Goal: Task Accomplishment & Management: Manage account settings

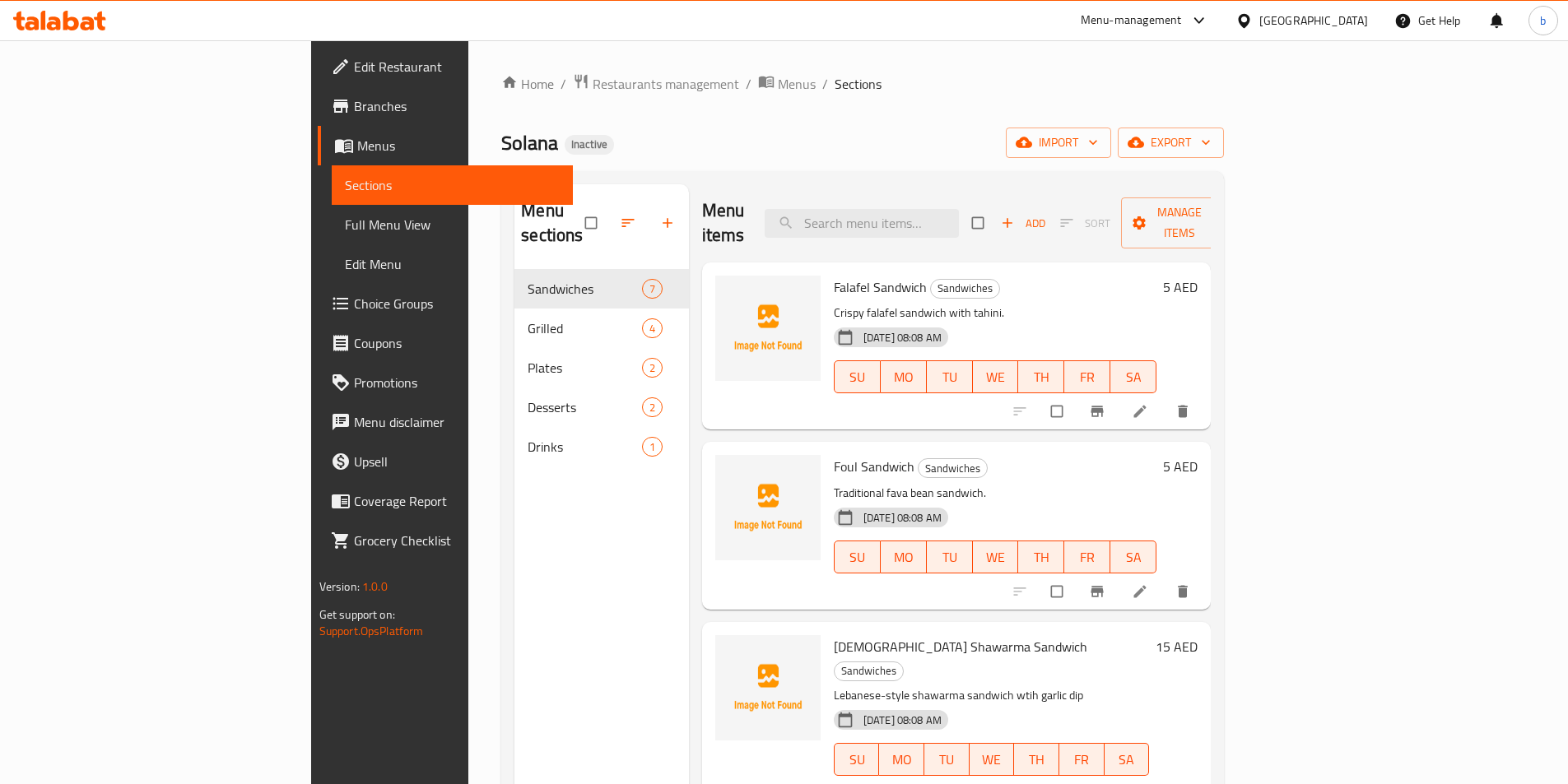
click at [1158, 303] on p "Crispy falafel sandwich with tahini." at bounding box center [995, 312] width 323 height 20
click at [357, 147] on span "Menus" at bounding box center [458, 146] width 202 height 20
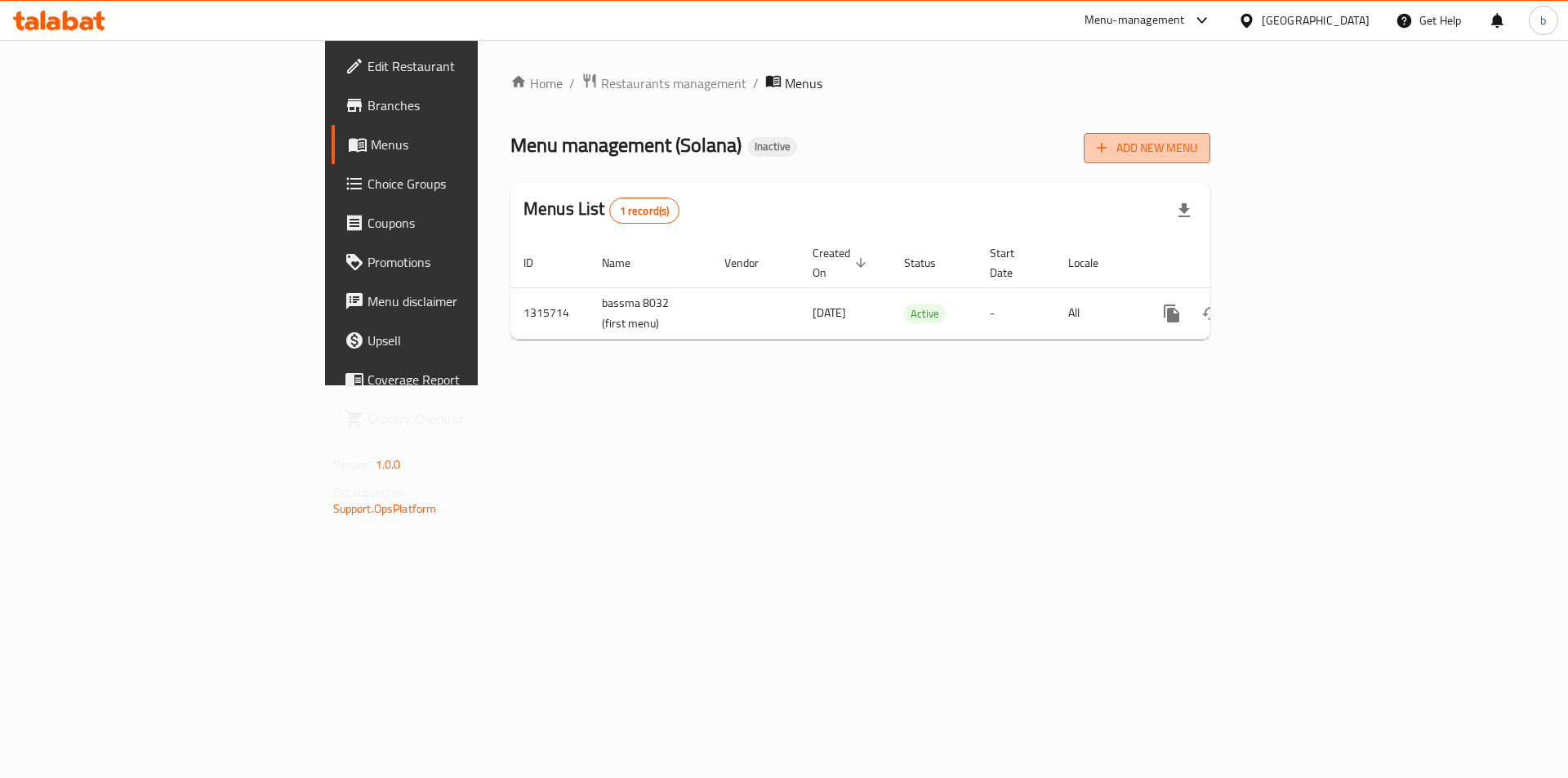
click at [1197, 156] on span "Add New Menu" at bounding box center [1148, 147] width 101 height 20
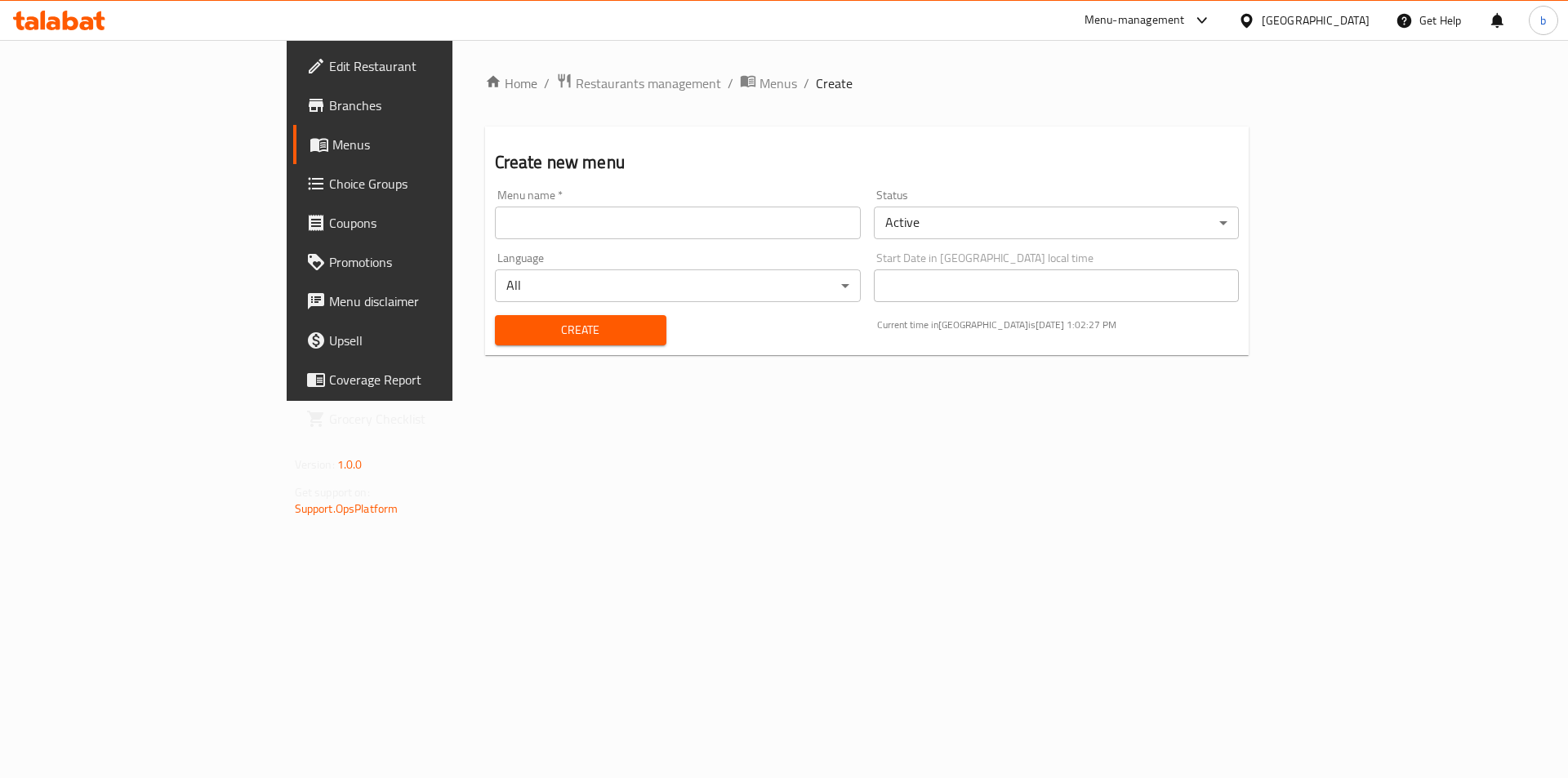
click at [495, 211] on input "text" at bounding box center [678, 223] width 366 height 33
type input "bassma 8032 (second menu)"
click at [508, 329] on span "Create" at bounding box center [580, 329] width 146 height 20
click at [332, 152] on span "Menus" at bounding box center [434, 145] width 203 height 19
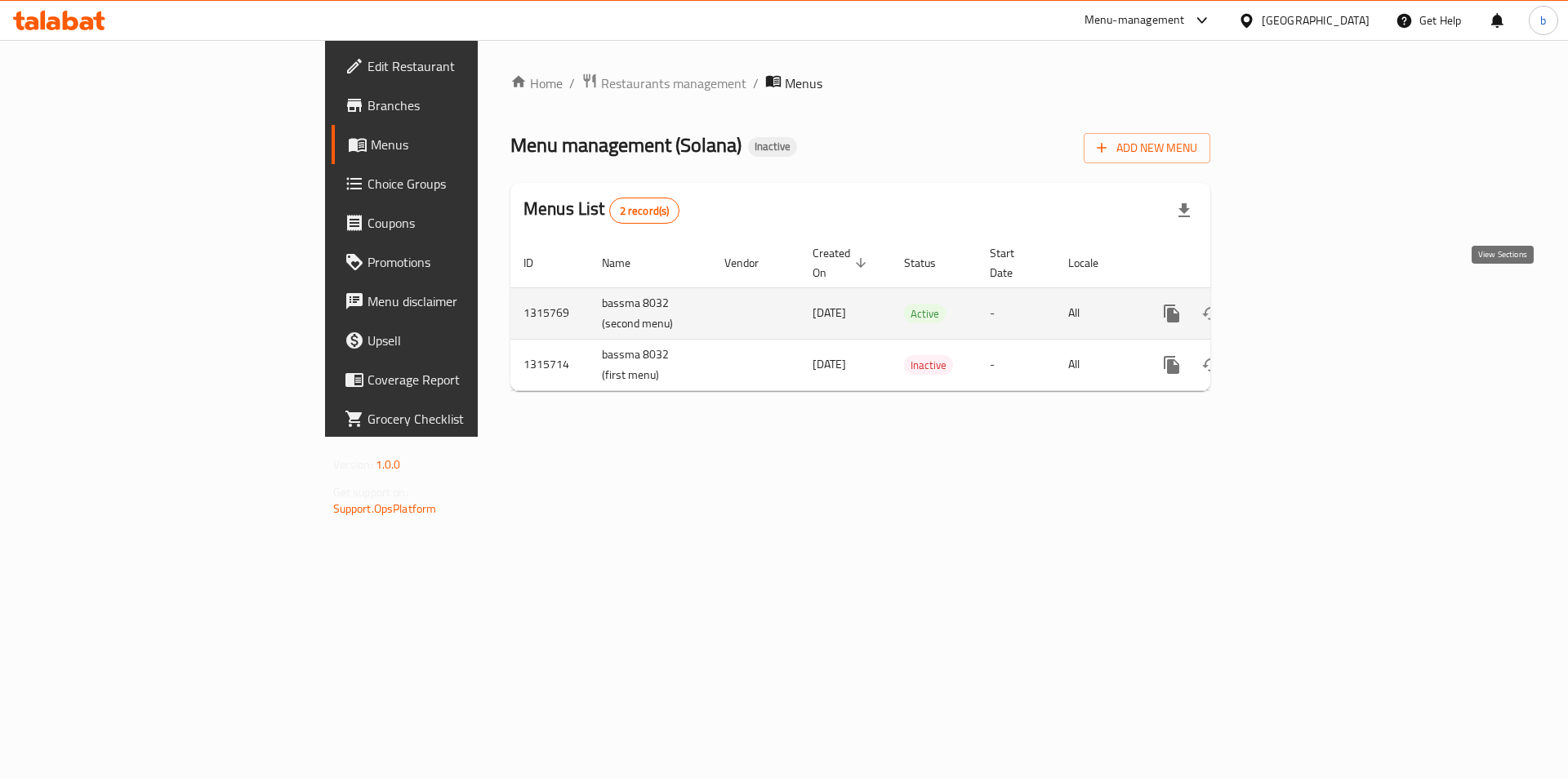
click at [1299, 304] on icon "enhanced table" at bounding box center [1290, 313] width 19 height 19
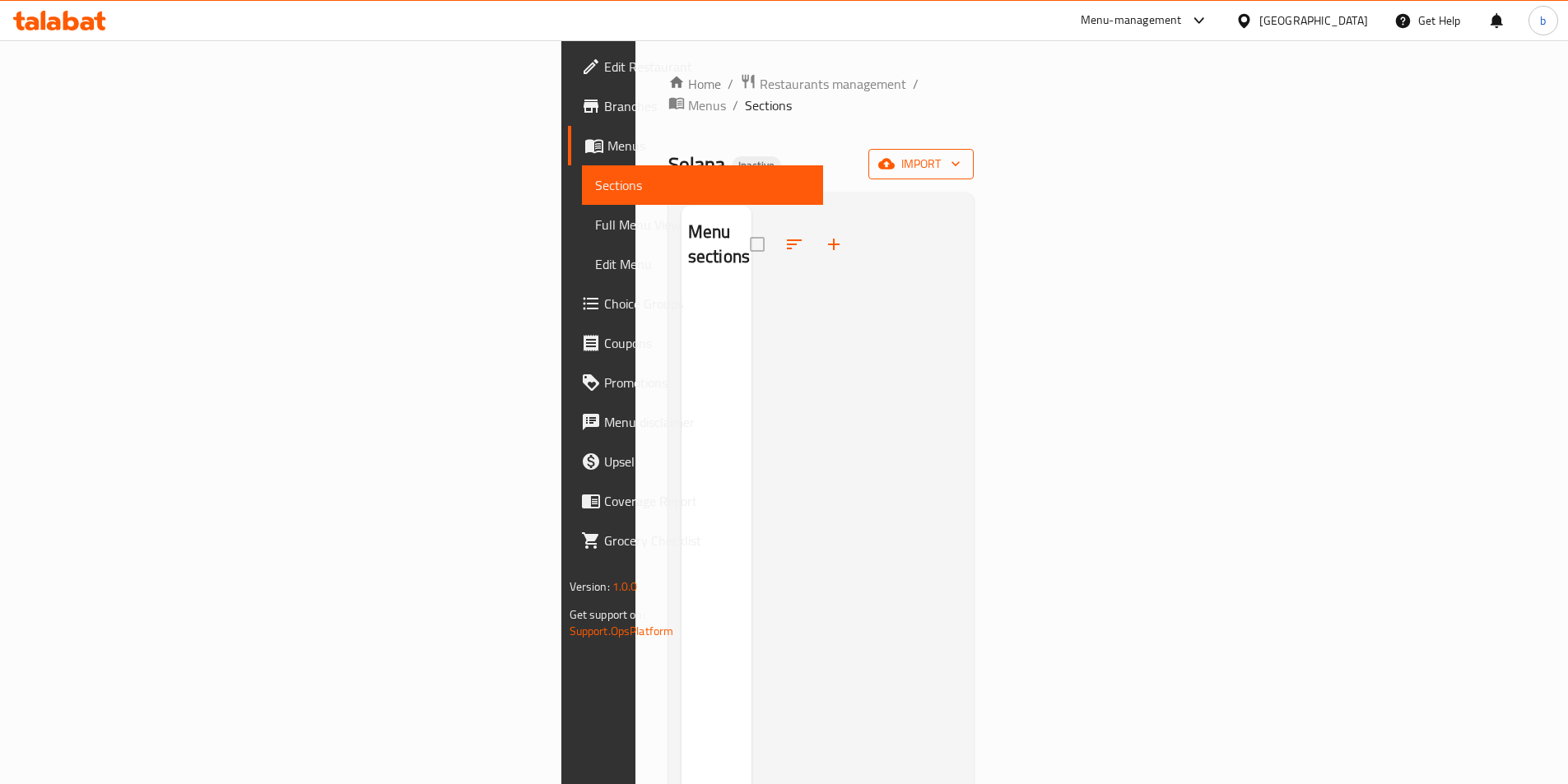
click at [961, 154] on span "import" at bounding box center [921, 164] width 79 height 20
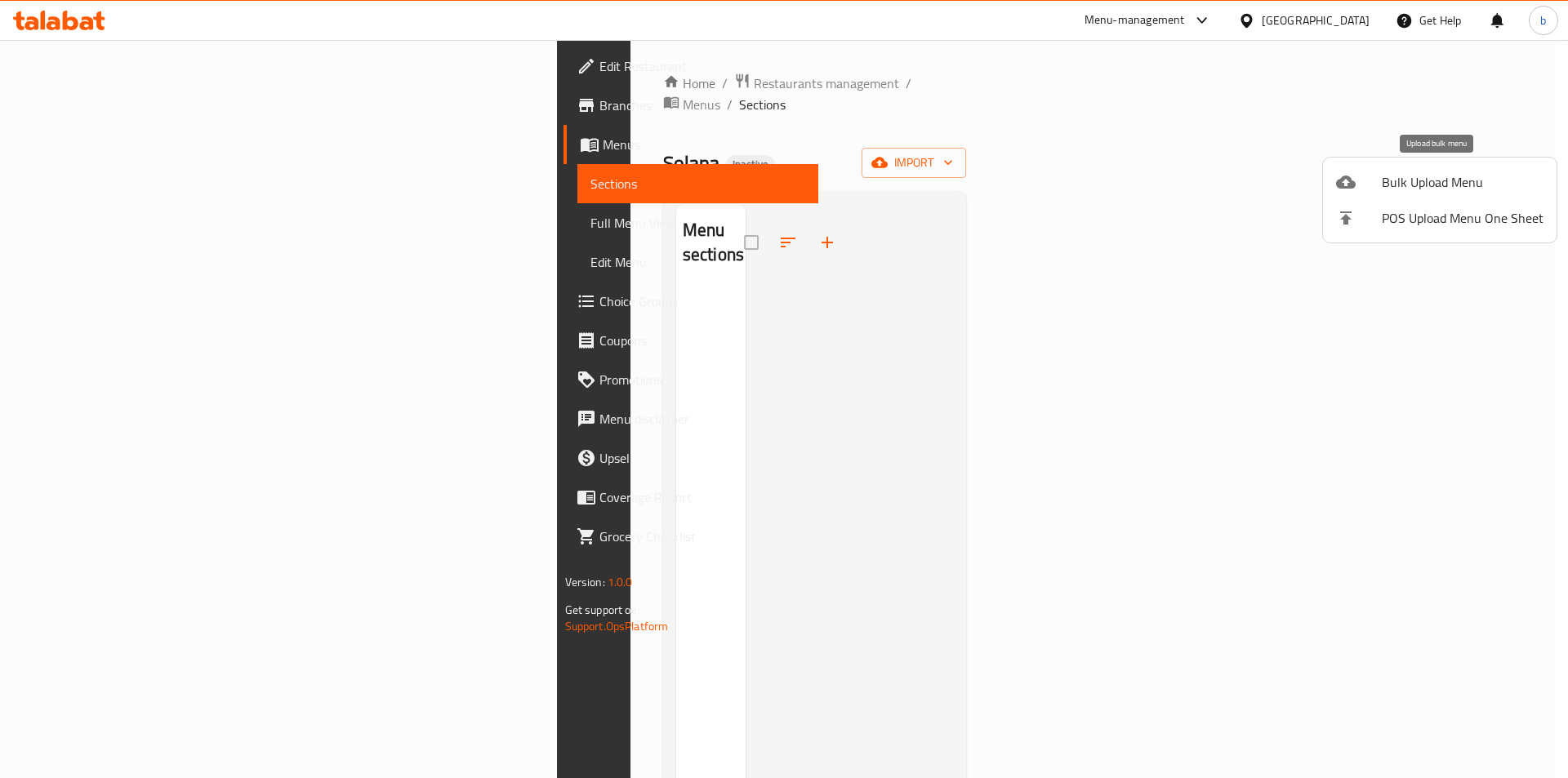
click at [1433, 183] on span "Bulk Upload Menu" at bounding box center [1462, 182] width 162 height 19
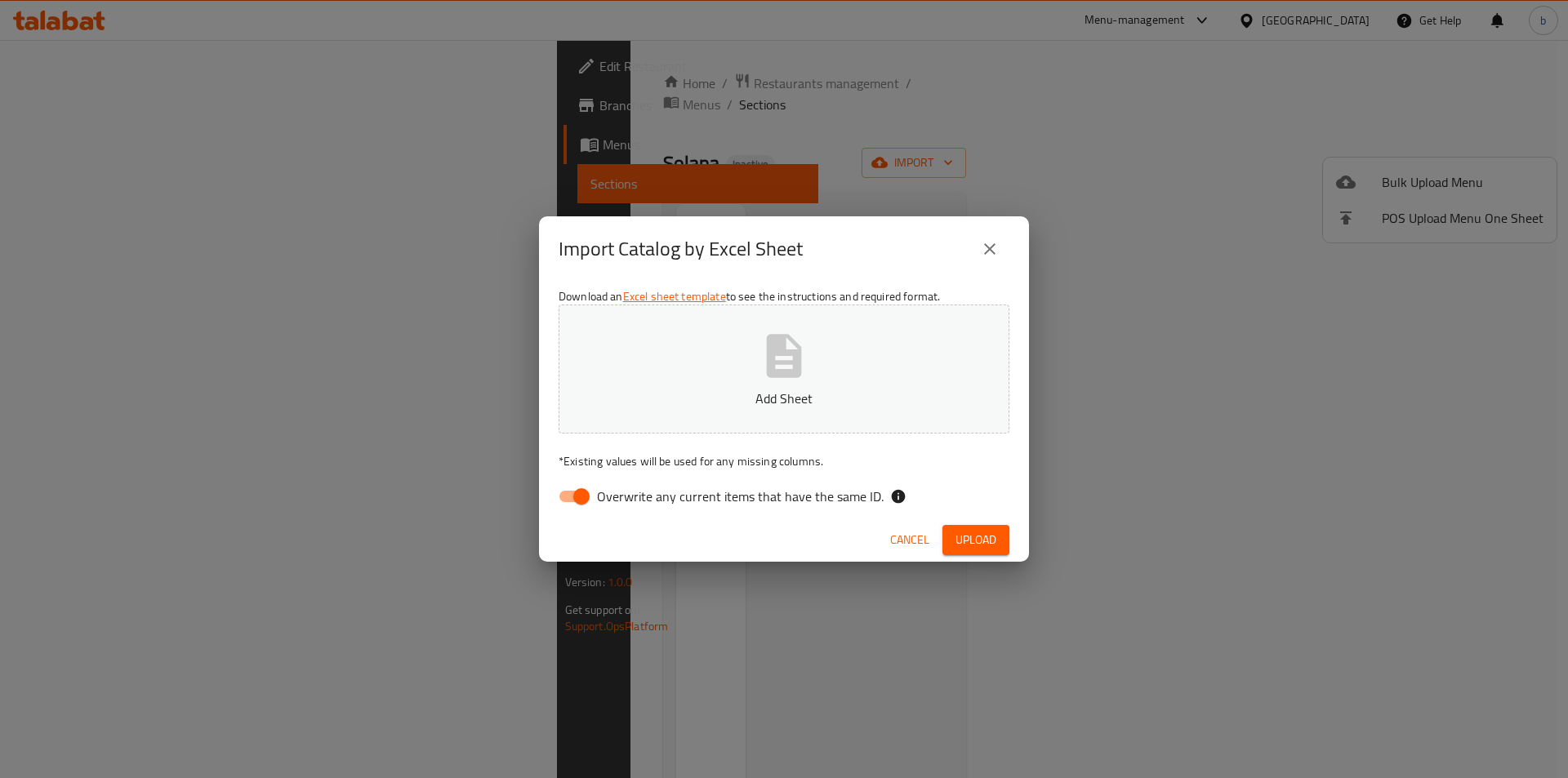
click at [572, 492] on input "Overwrite any current items that have the same ID." at bounding box center [581, 496] width 93 height 31
checkbox input "false"
click at [710, 393] on p "Add Sheet" at bounding box center [784, 398] width 400 height 19
click at [1001, 535] on button "Upload" at bounding box center [976, 540] width 67 height 30
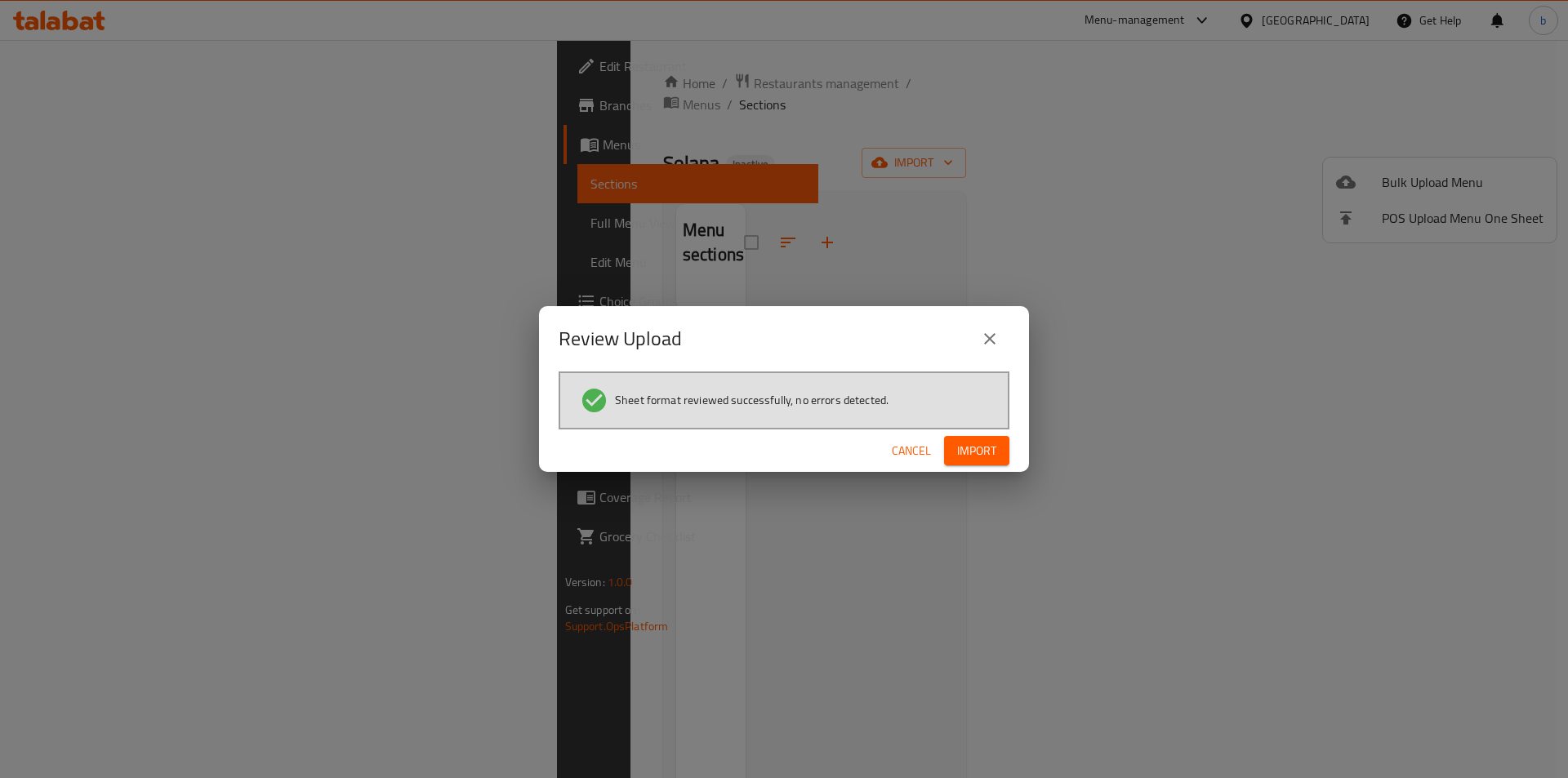
click at [990, 454] on span "Import" at bounding box center [976, 450] width 39 height 20
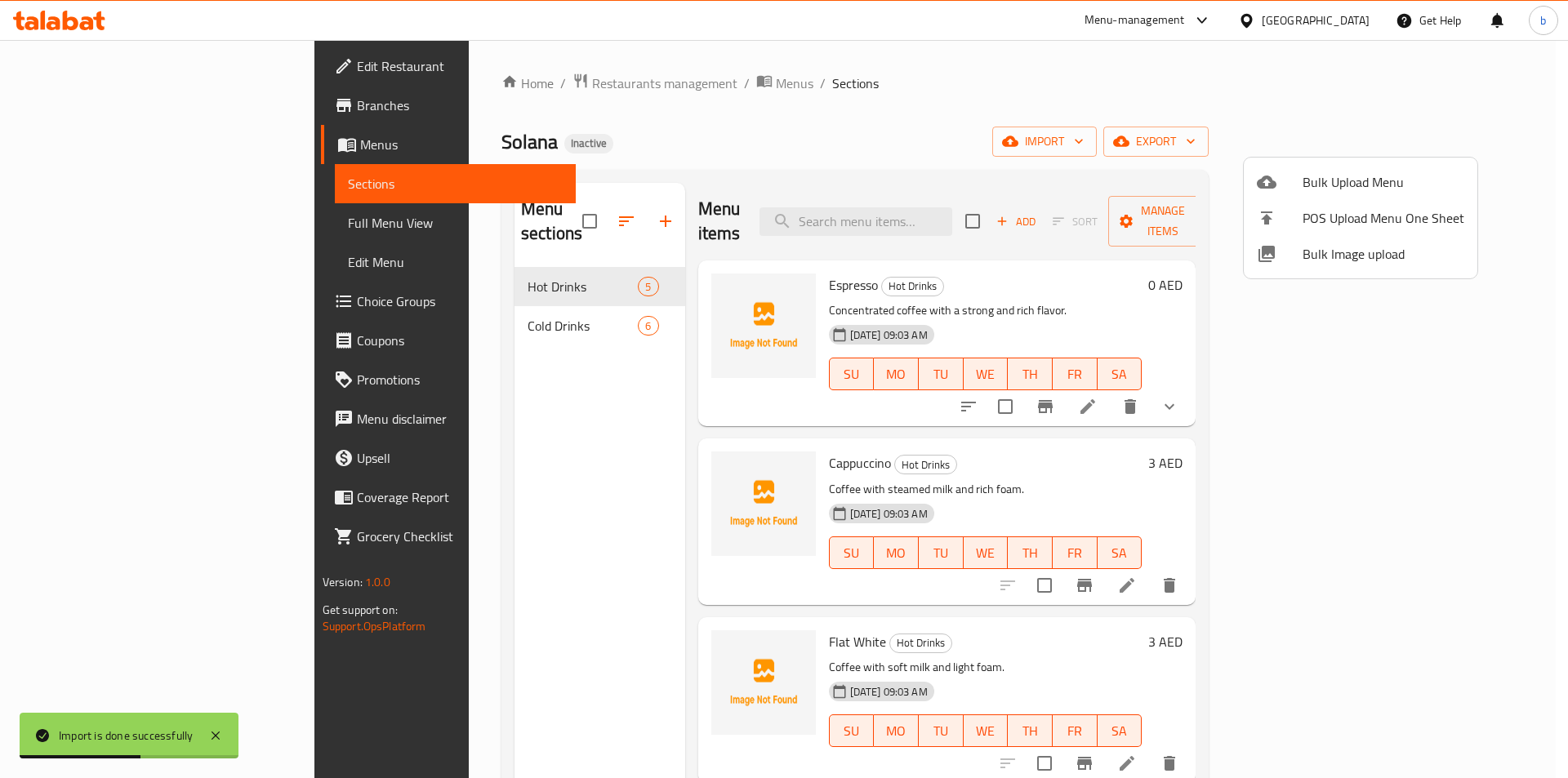
click at [1084, 95] on div at bounding box center [784, 389] width 1568 height 778
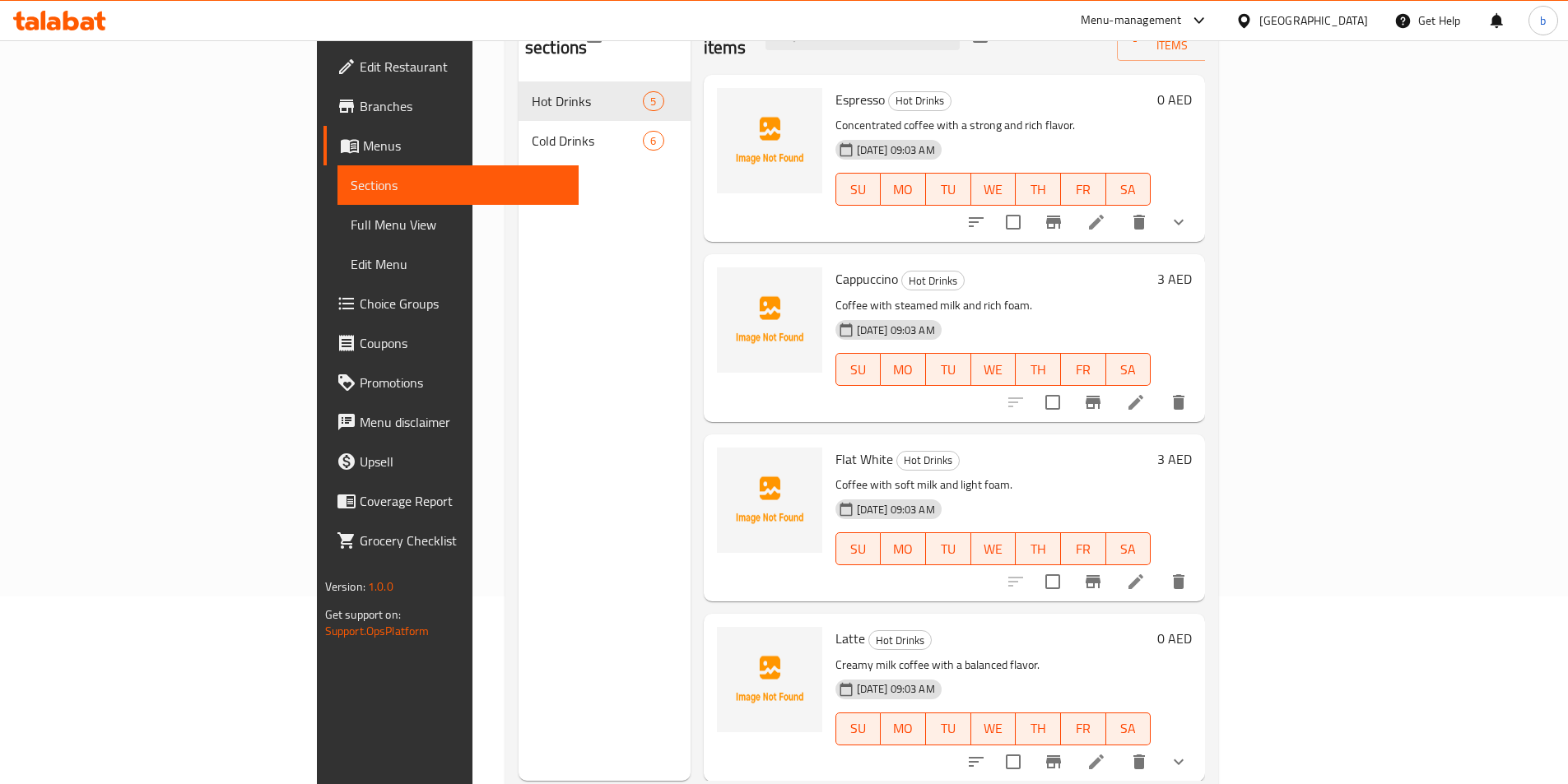
scroll to position [148, 0]
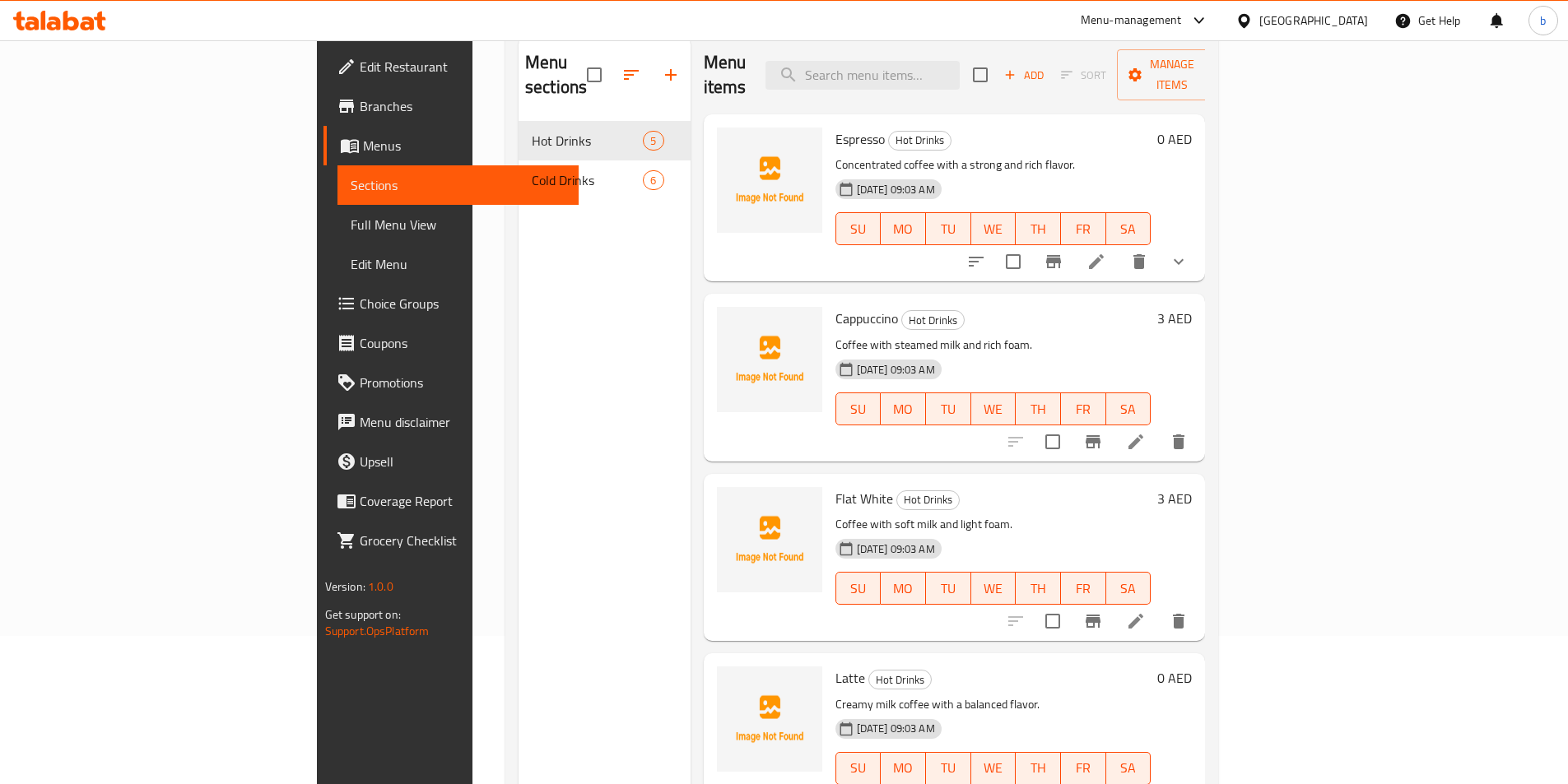
click at [351, 230] on span "Full Menu View" at bounding box center [458, 224] width 215 height 20
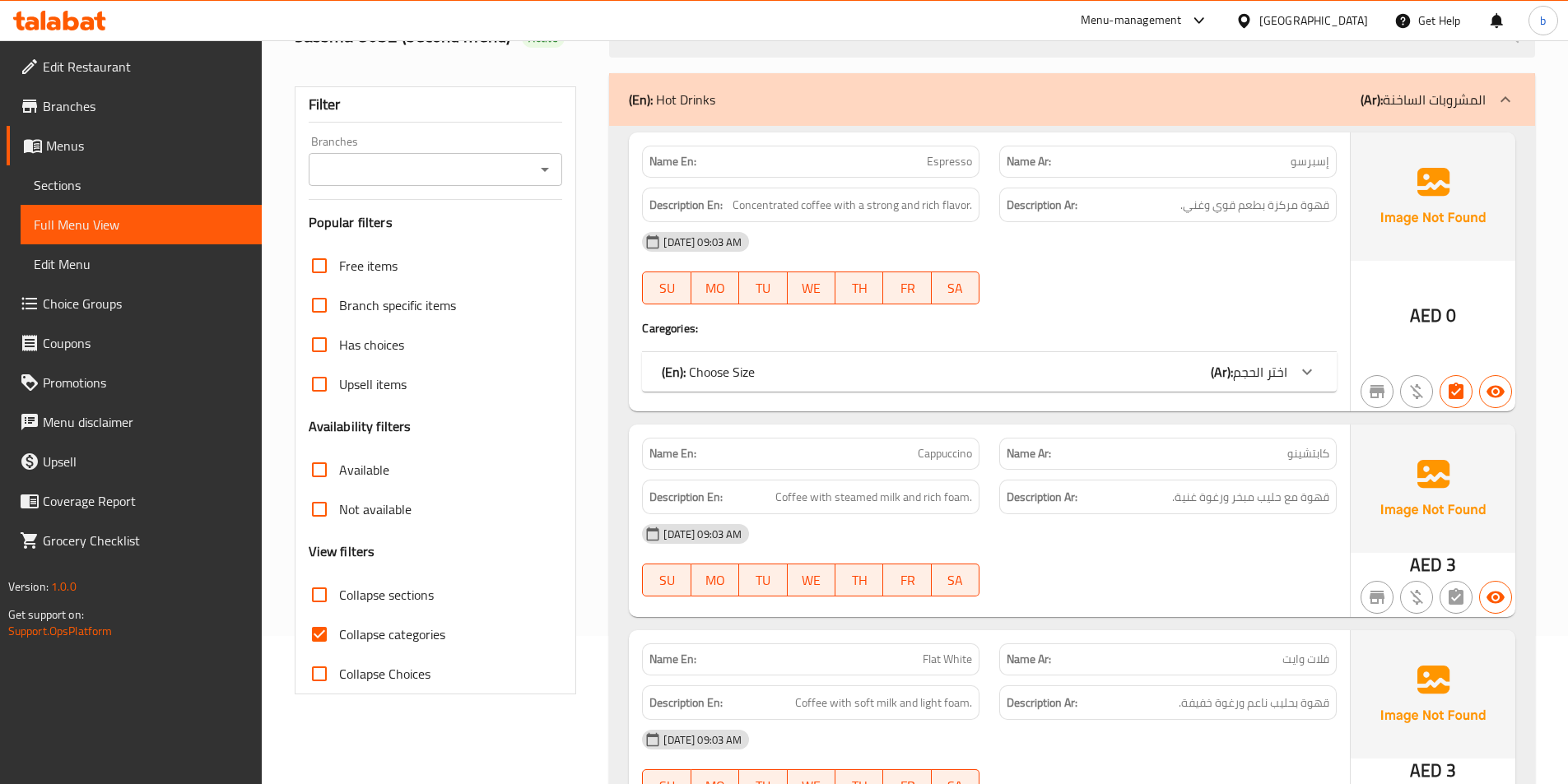
scroll to position [312, 0]
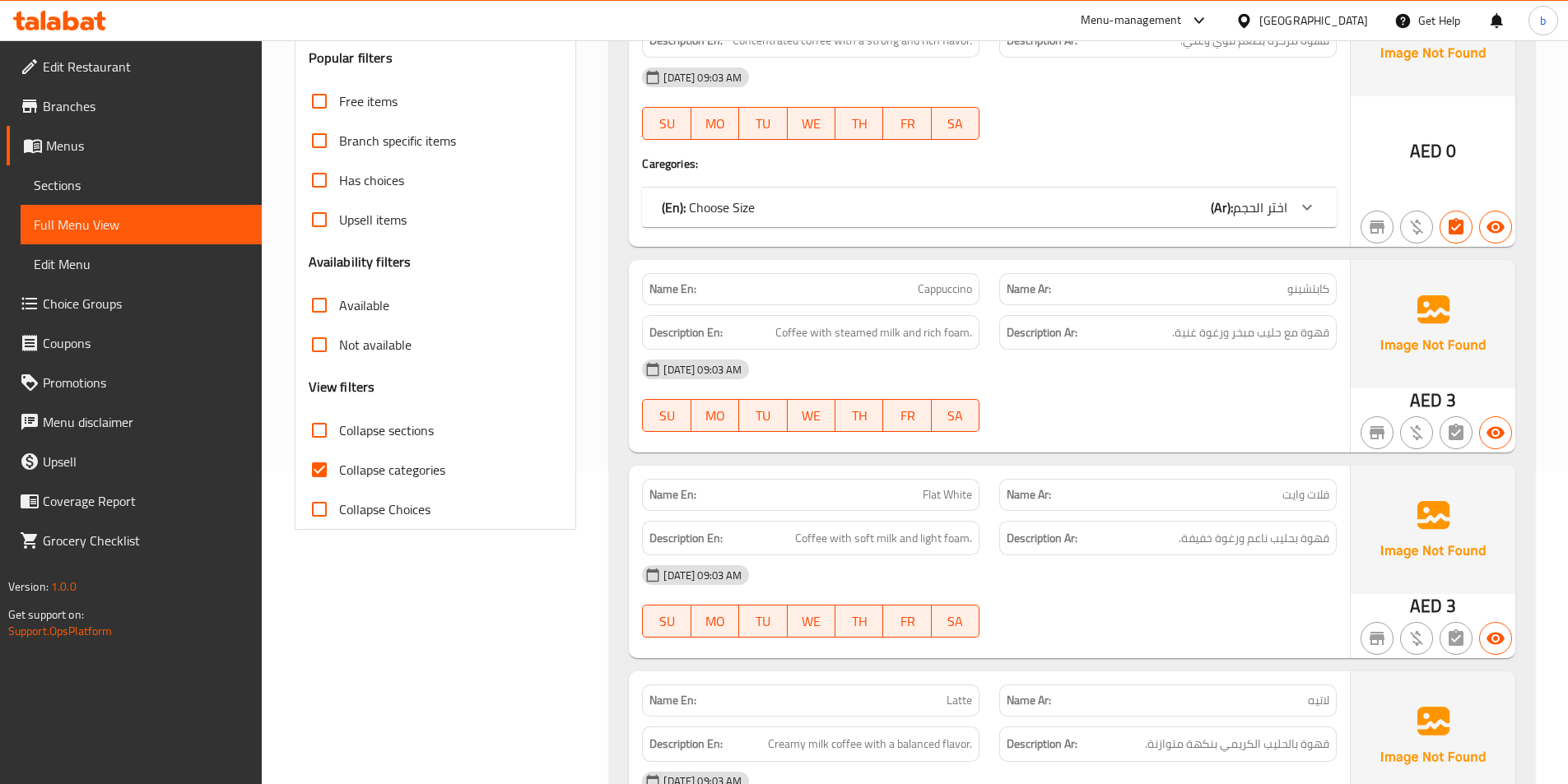
click at [337, 472] on input "Collapse categories" at bounding box center [320, 470] width 39 height 39
checkbox input "false"
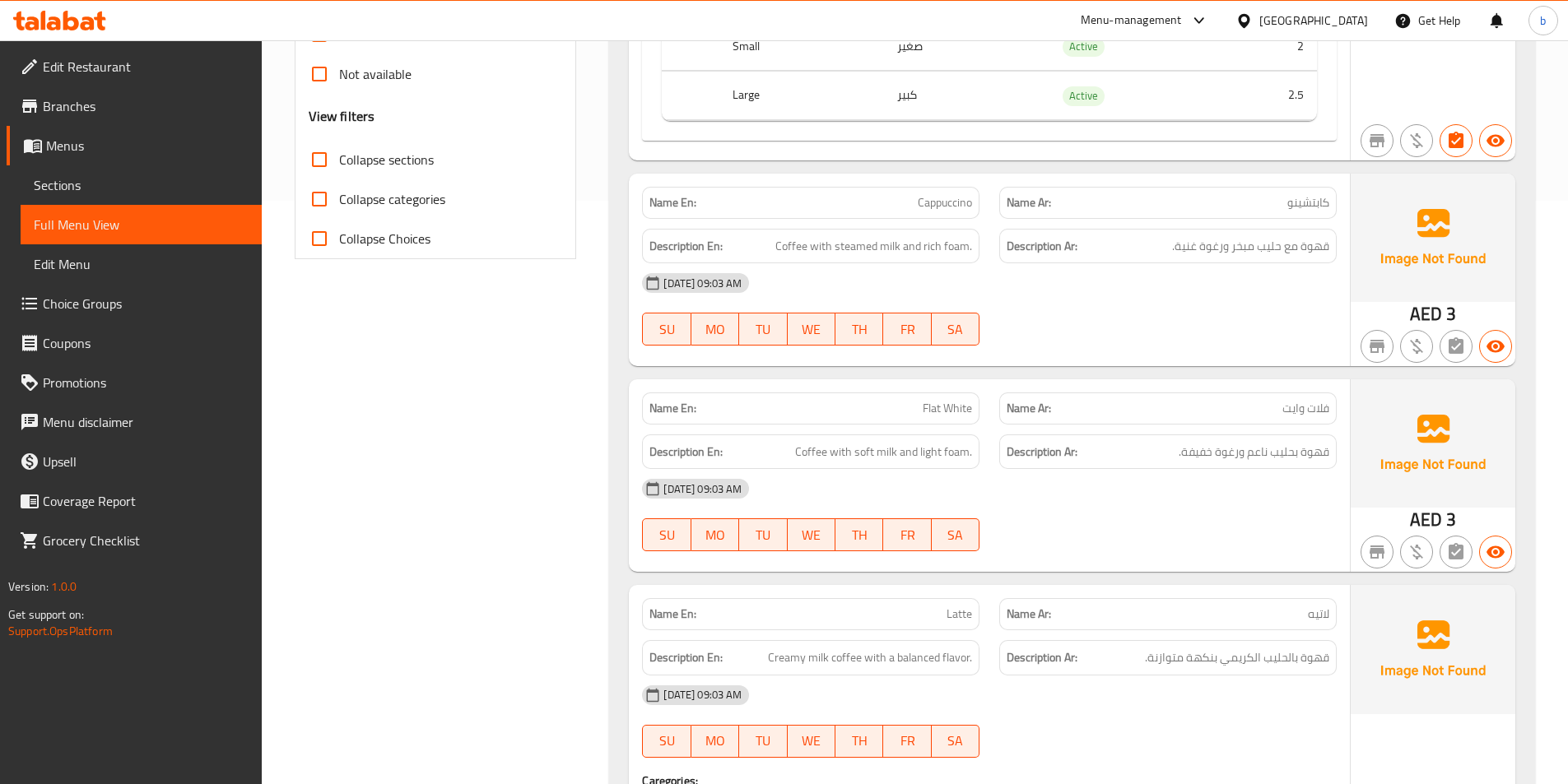
scroll to position [437, 0]
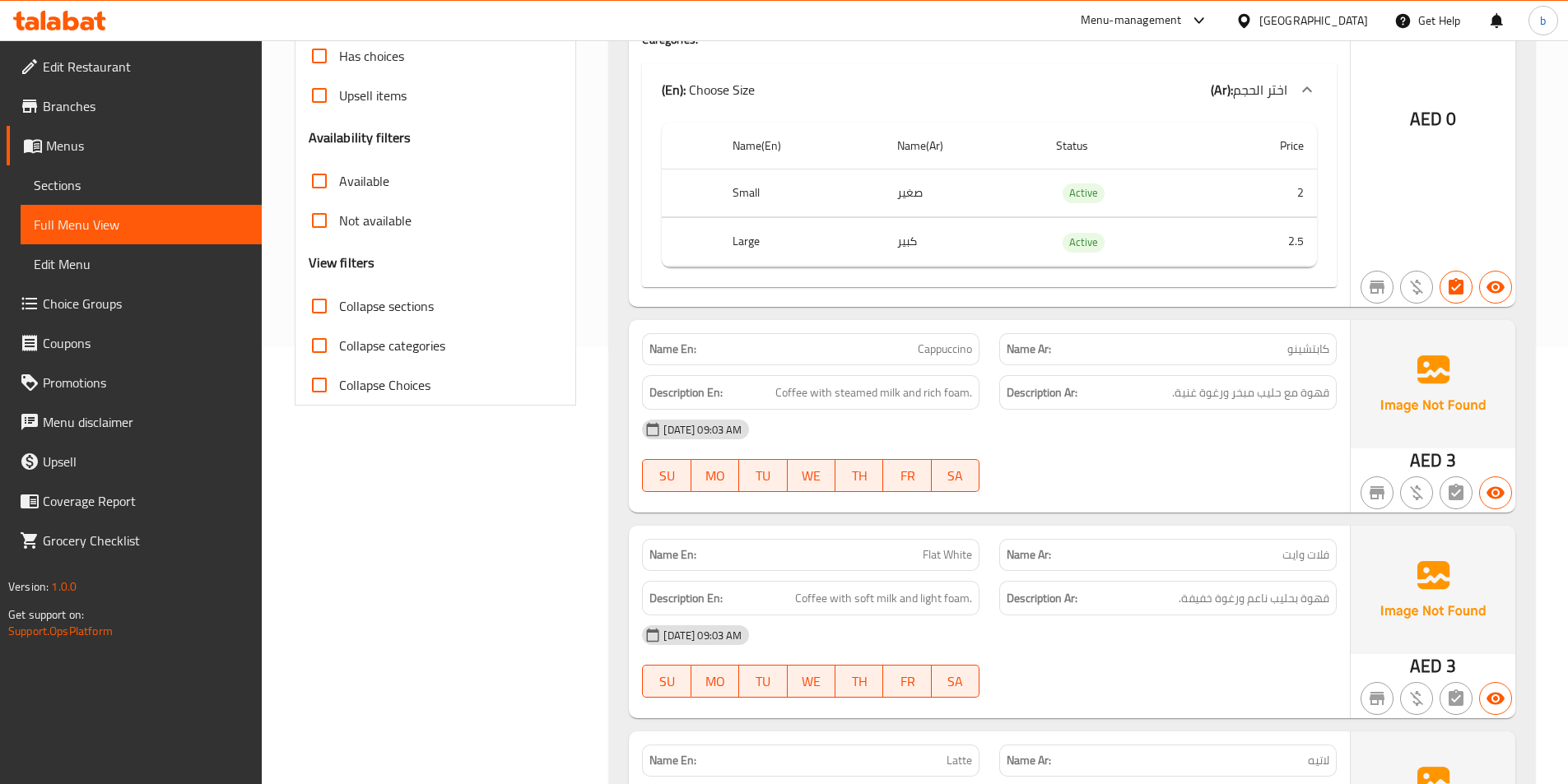
click at [72, 185] on span "Sections" at bounding box center [141, 185] width 215 height 20
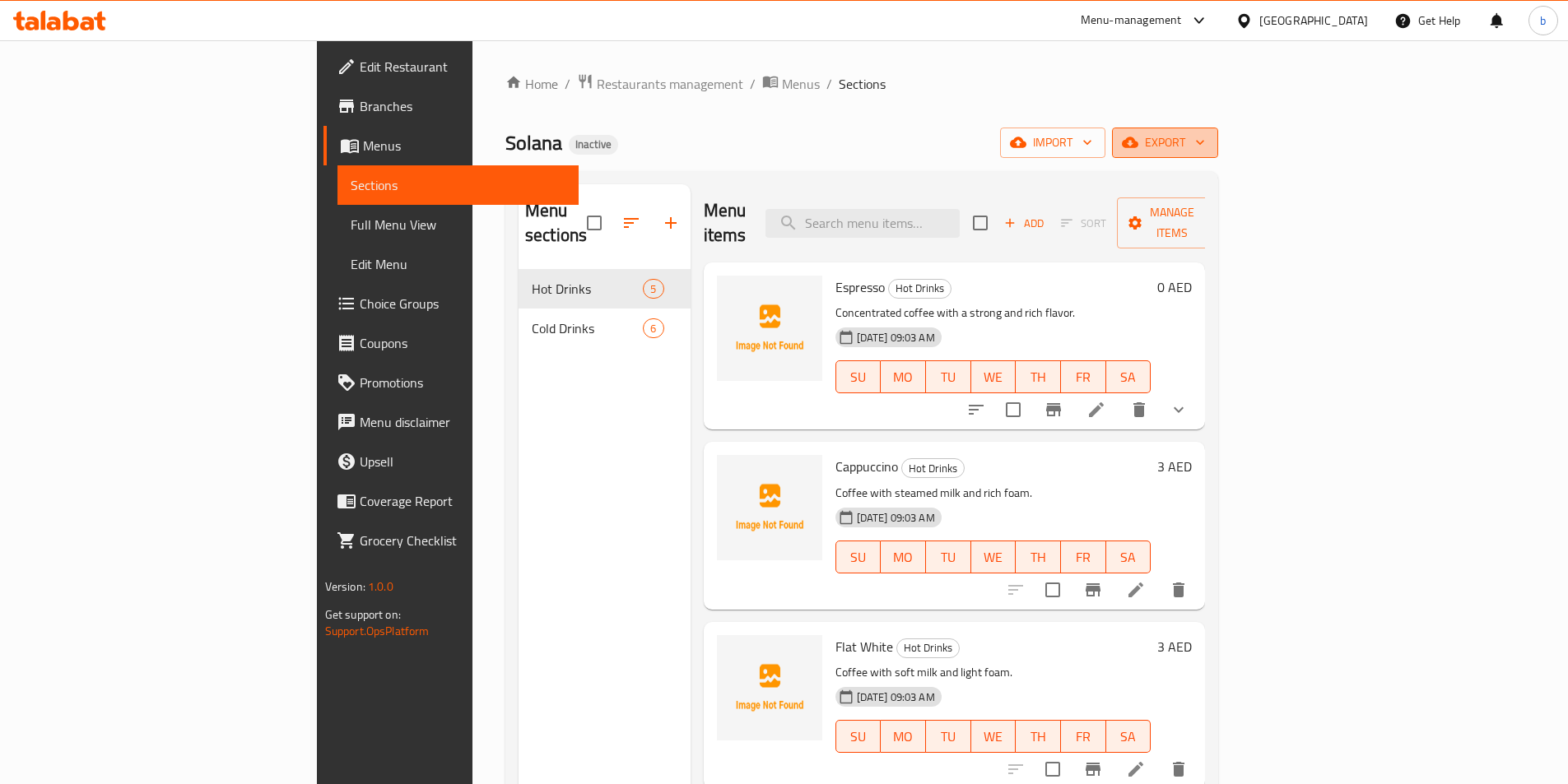
click at [1218, 132] on button "export" at bounding box center [1165, 142] width 106 height 30
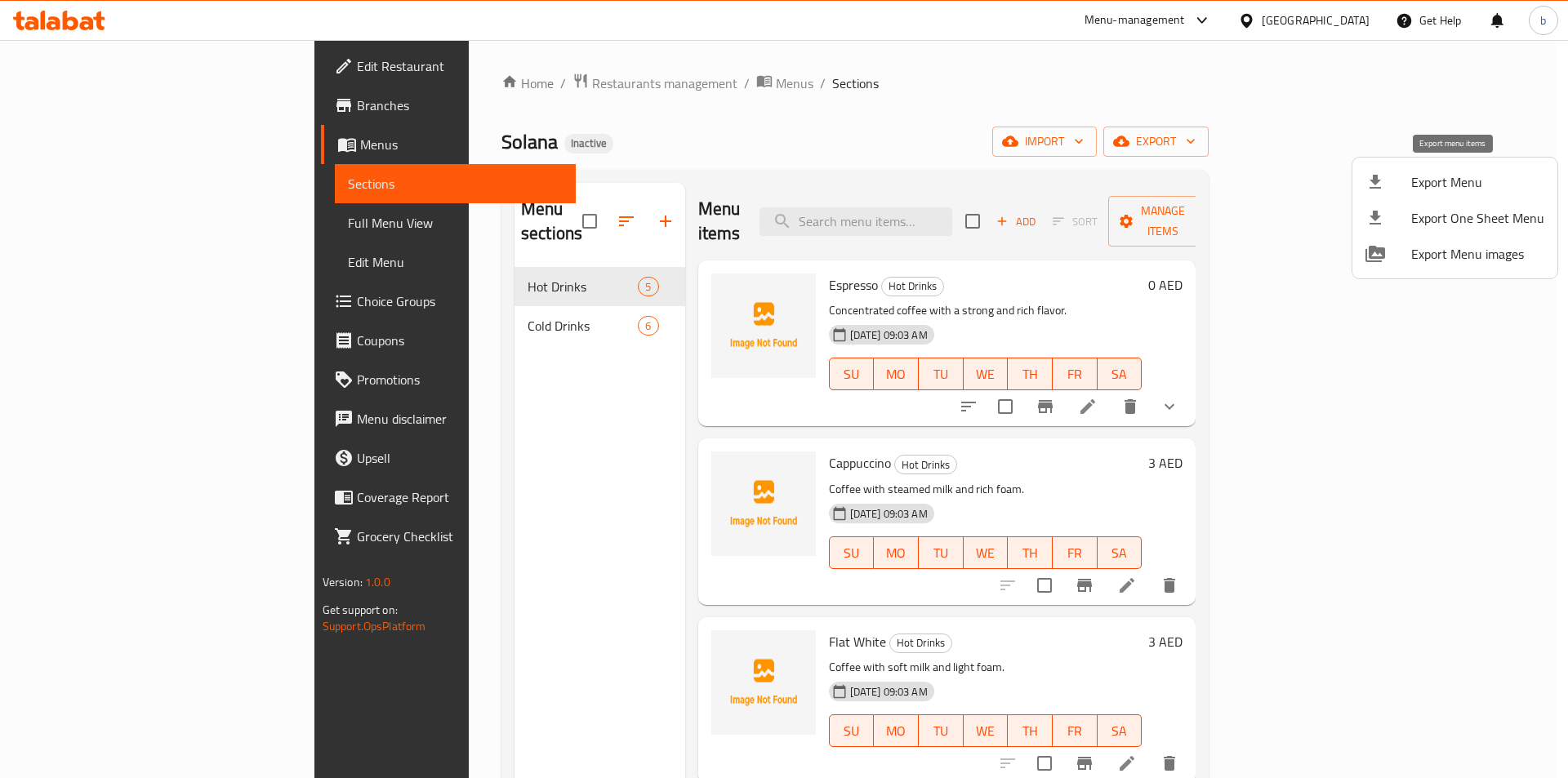
click at [1433, 179] on span "Export Menu" at bounding box center [1478, 182] width 133 height 19
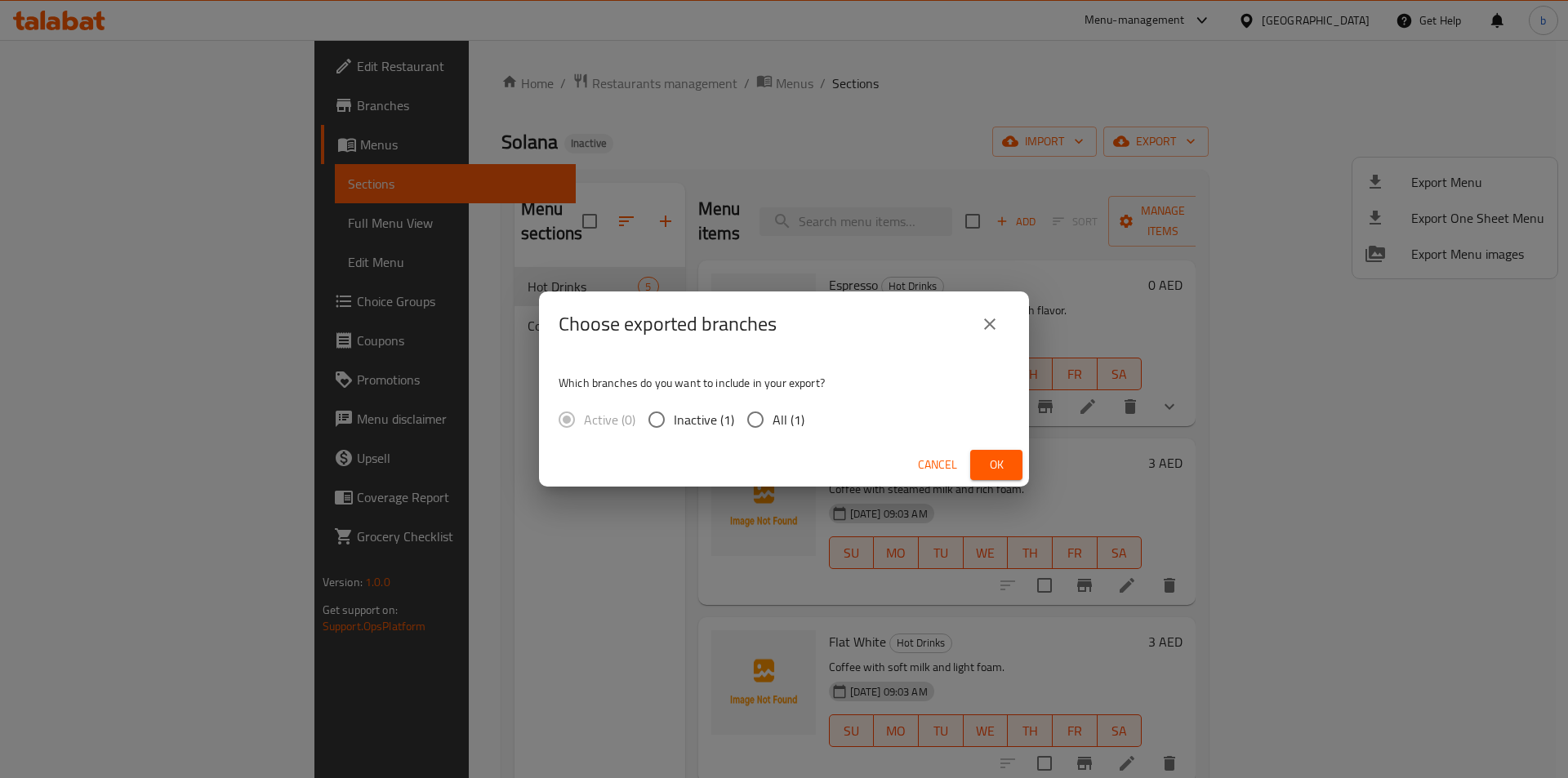
click at [779, 427] on span "All (1)" at bounding box center [789, 419] width 32 height 19
click at [773, 427] on input "All (1)" at bounding box center [755, 419] width 34 height 34
radio input "true"
click at [1006, 459] on span "Ok" at bounding box center [996, 465] width 27 height 20
